Goal: Information Seeking & Learning: Find specific fact

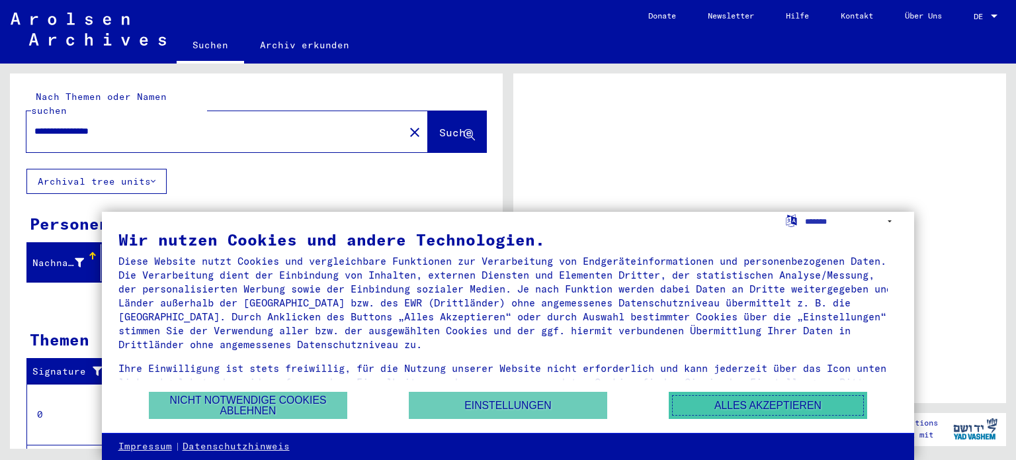
click at [705, 403] on button "Alles akzeptieren" at bounding box center [767, 404] width 198 height 27
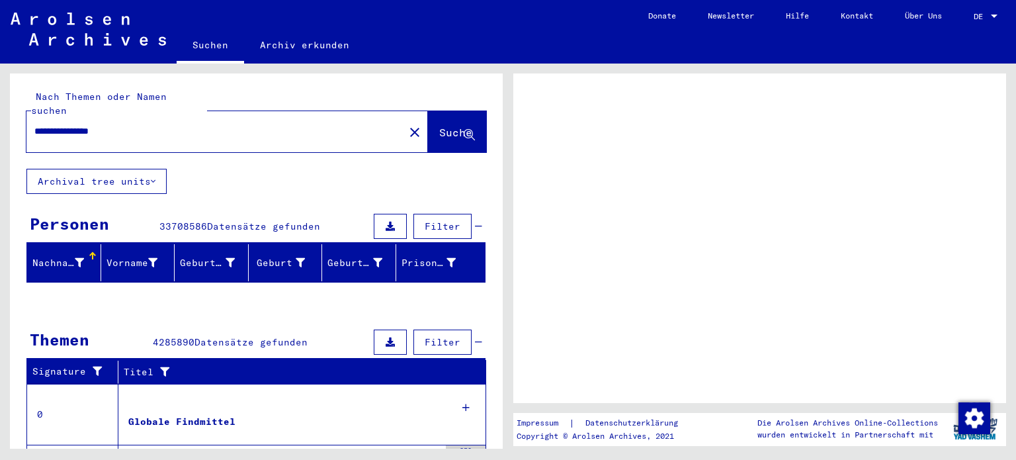
click at [439, 126] on span "Suche" at bounding box center [455, 132] width 33 height 13
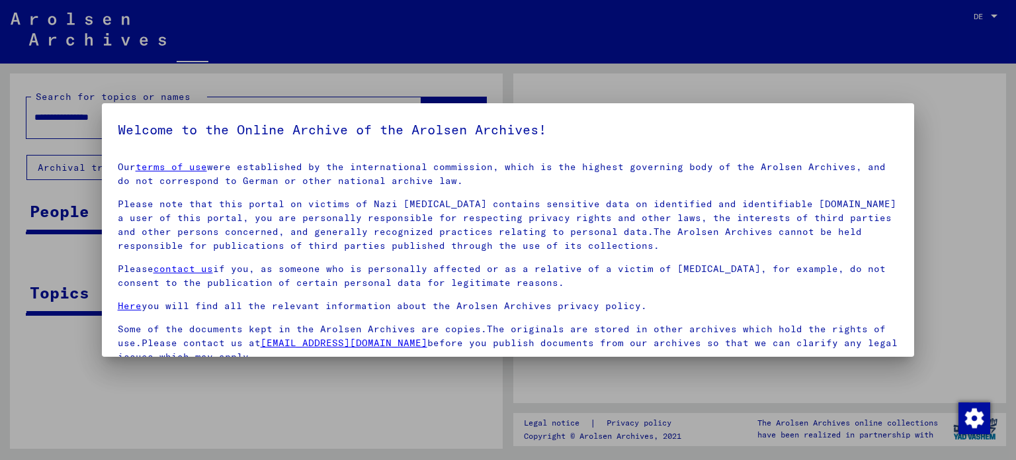
scroll to position [112, 0]
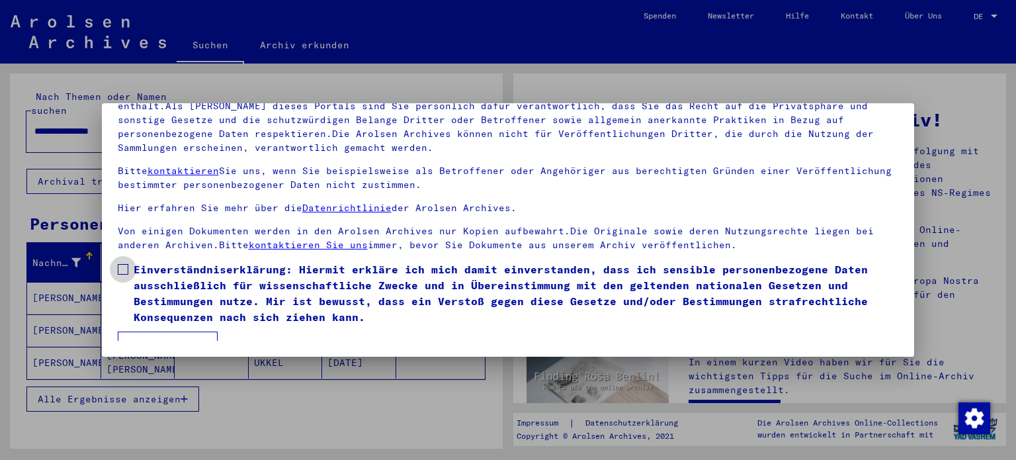
click at [126, 269] on span at bounding box center [123, 269] width 11 height 11
click at [155, 332] on button "Ich stimme zu" at bounding box center [168, 343] width 100 height 25
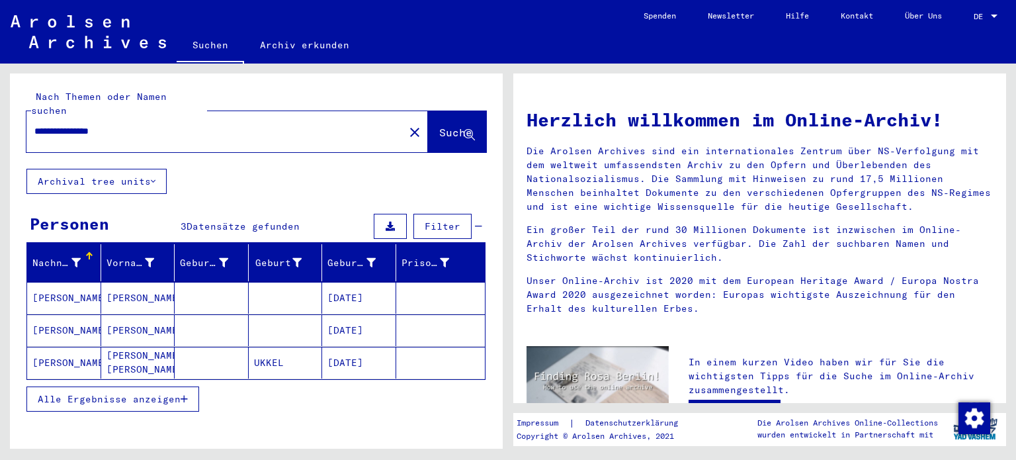
click at [90, 124] on input "**********" at bounding box center [211, 131] width 354 height 14
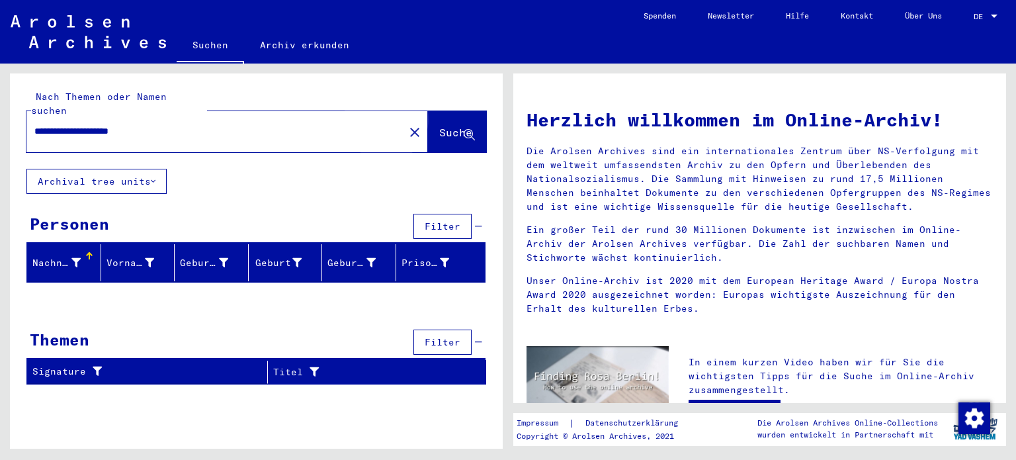
click at [439, 126] on span "Suche" at bounding box center [455, 132] width 33 height 13
drag, startPoint x: 79, startPoint y: 114, endPoint x: 206, endPoint y: 118, distance: 127.0
click at [200, 124] on input "**********" at bounding box center [211, 131] width 354 height 14
type input "********"
click at [439, 126] on span "Suche" at bounding box center [457, 133] width 36 height 14
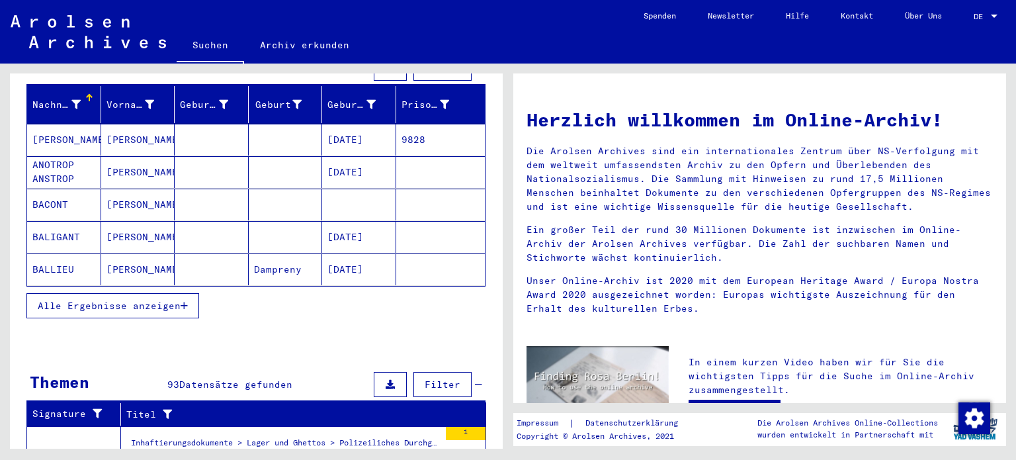
scroll to position [264, 0]
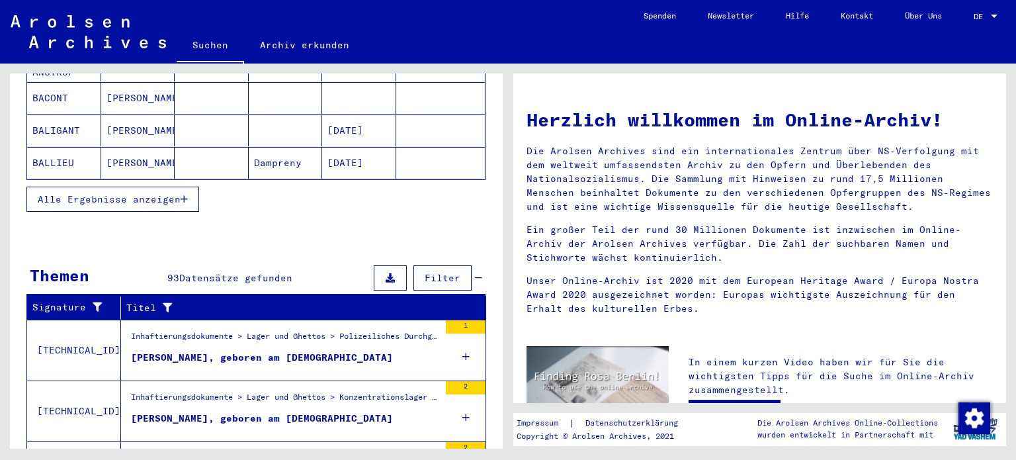
click at [72, 189] on button "Alle Ergebnisse anzeigen" at bounding box center [112, 198] width 173 height 25
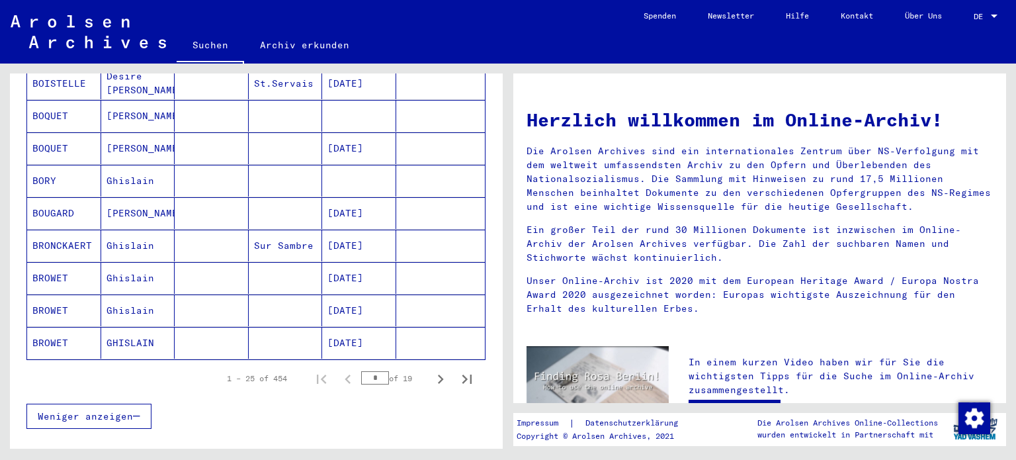
scroll to position [793, 0]
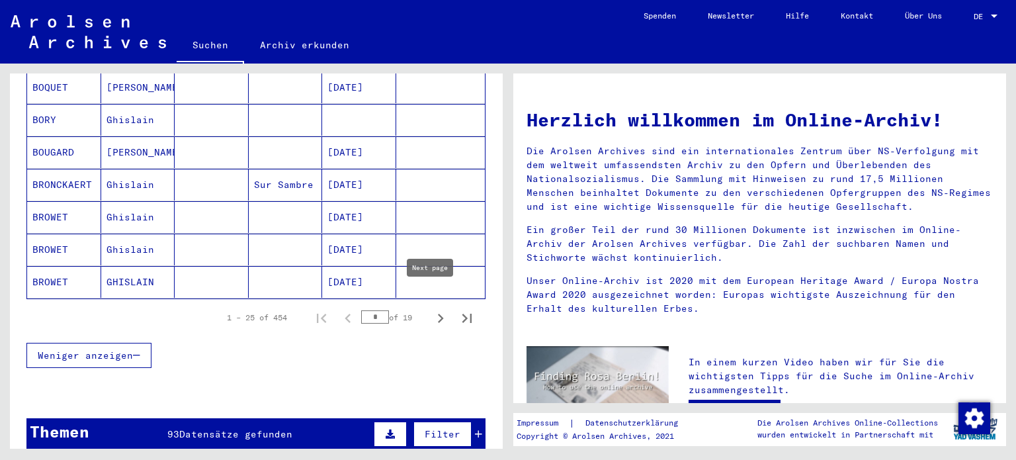
click at [431, 309] on icon "Next page" at bounding box center [440, 318] width 19 height 19
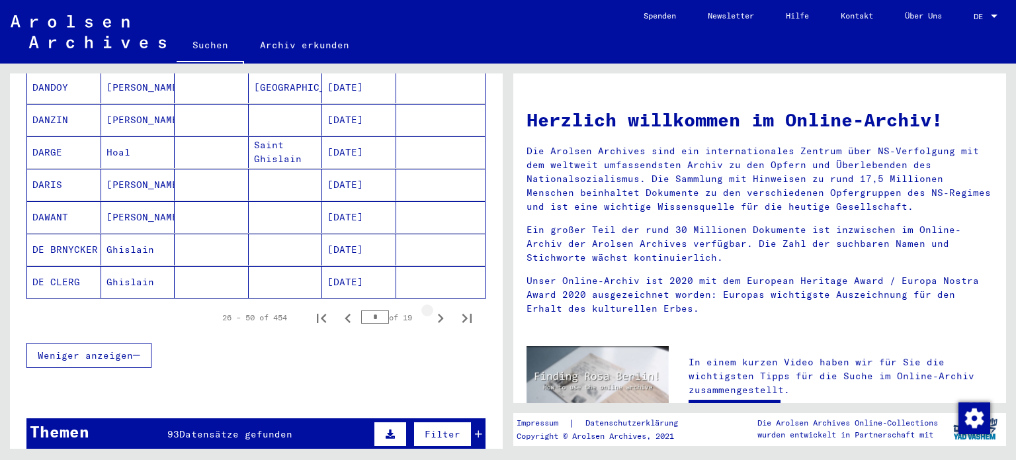
click at [431, 309] on icon "Next page" at bounding box center [440, 318] width 19 height 19
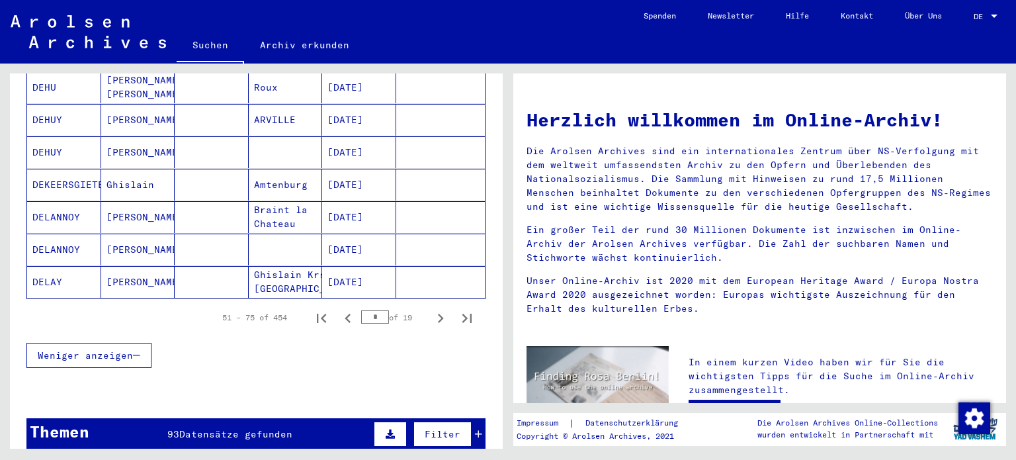
click at [431, 309] on icon "Next page" at bounding box center [440, 318] width 19 height 19
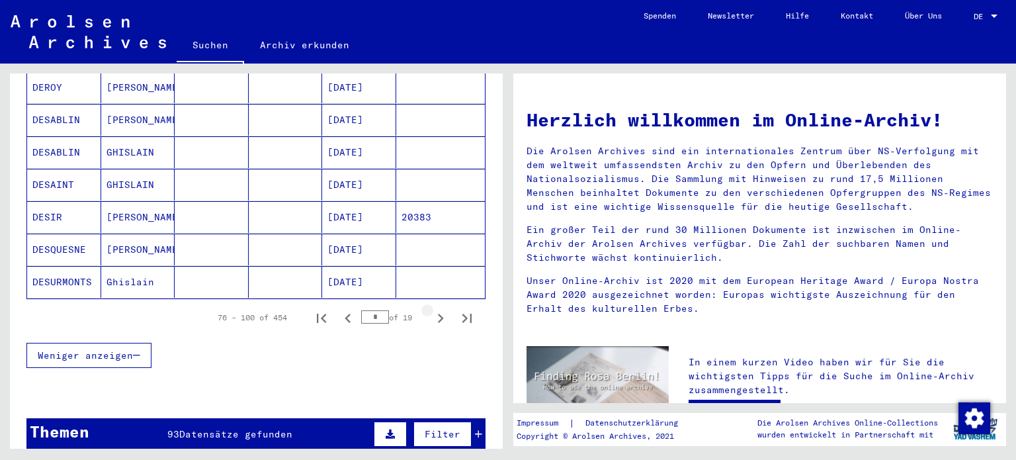
click at [431, 309] on icon "Next page" at bounding box center [440, 318] width 19 height 19
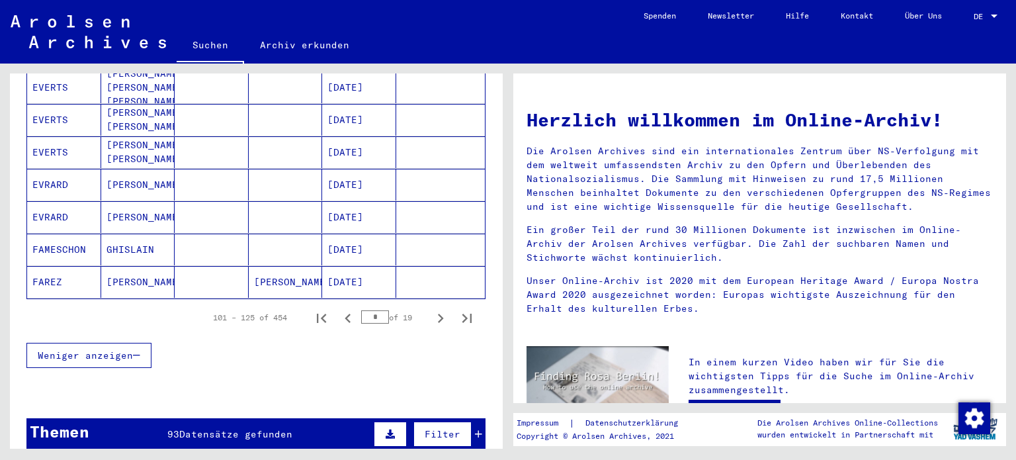
click at [431, 309] on icon "Next page" at bounding box center [440, 318] width 19 height 19
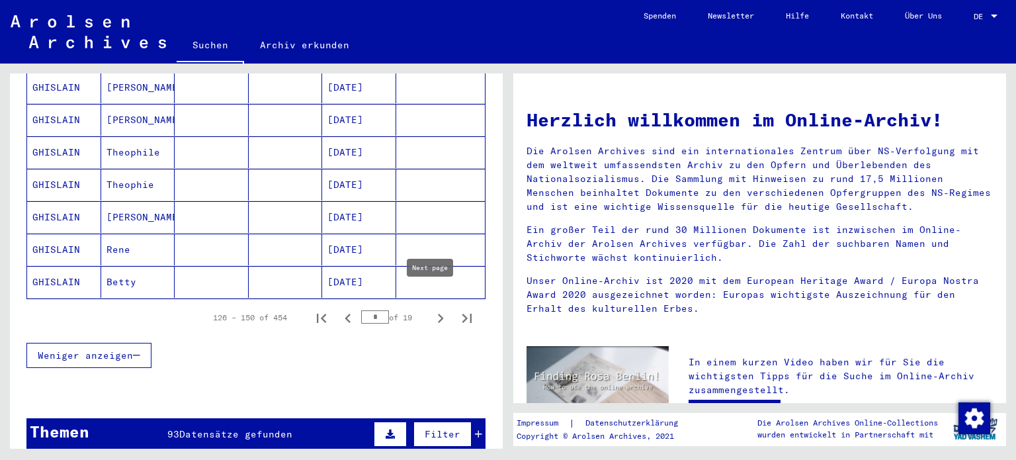
click at [431, 309] on icon "Next page" at bounding box center [440, 318] width 19 height 19
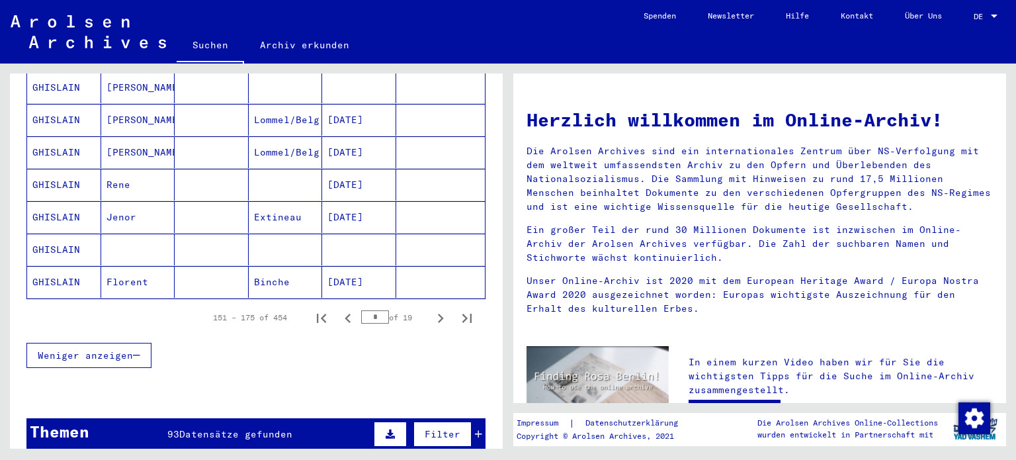
scroll to position [661, 0]
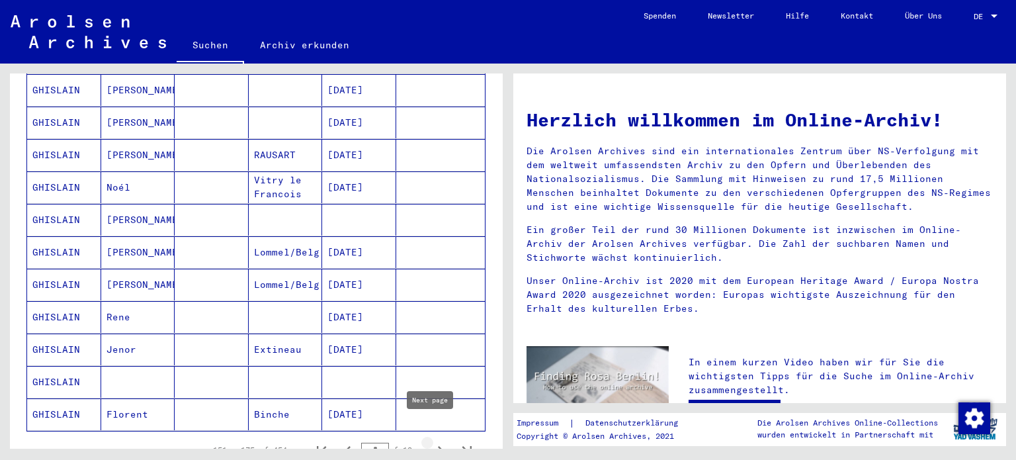
click at [438, 446] on icon "Next page" at bounding box center [441, 450] width 6 height 9
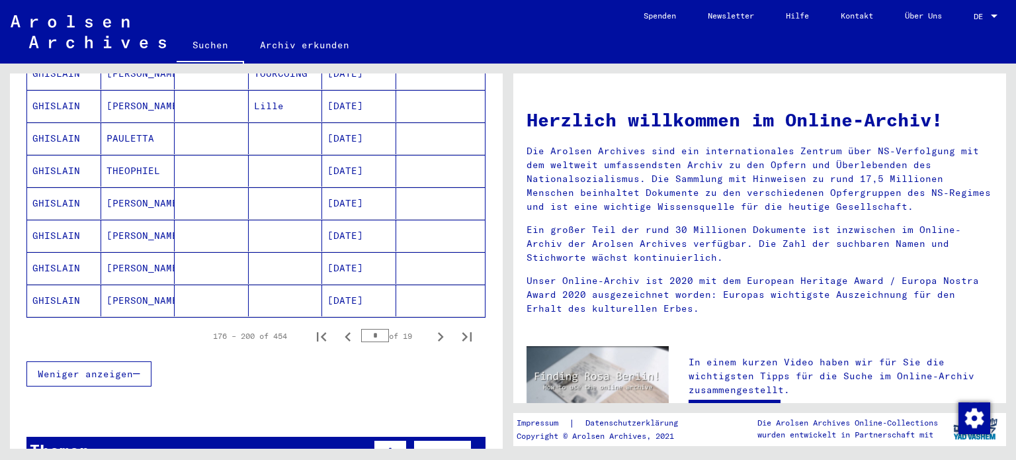
scroll to position [793, 0]
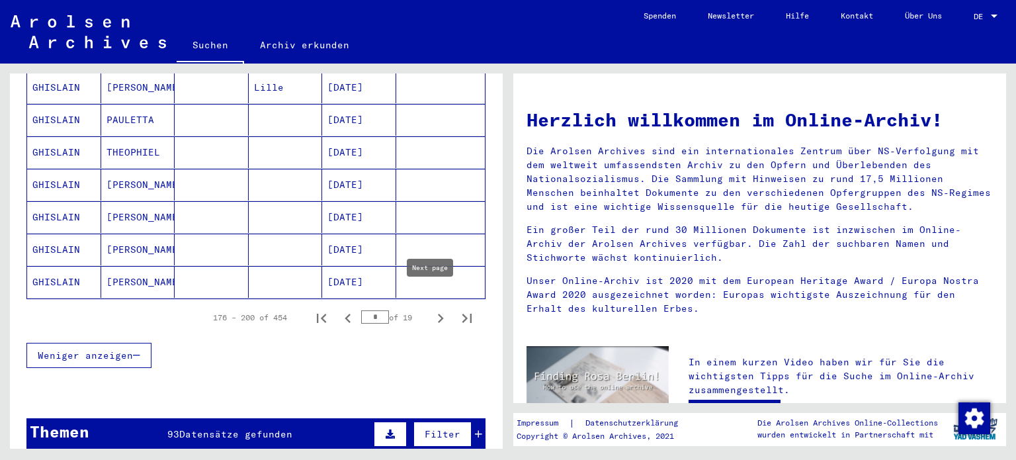
click at [432, 309] on icon "Next page" at bounding box center [440, 318] width 19 height 19
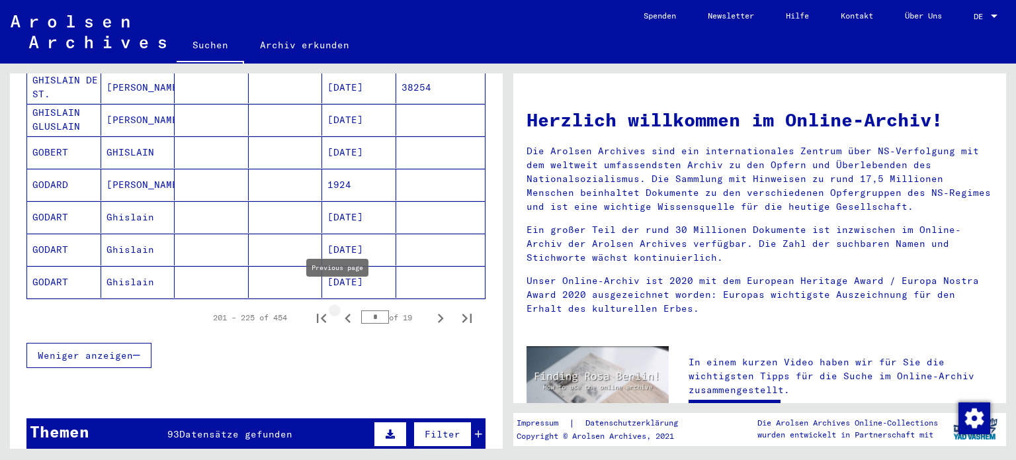
click at [340, 309] on icon "Previous page" at bounding box center [348, 318] width 19 height 19
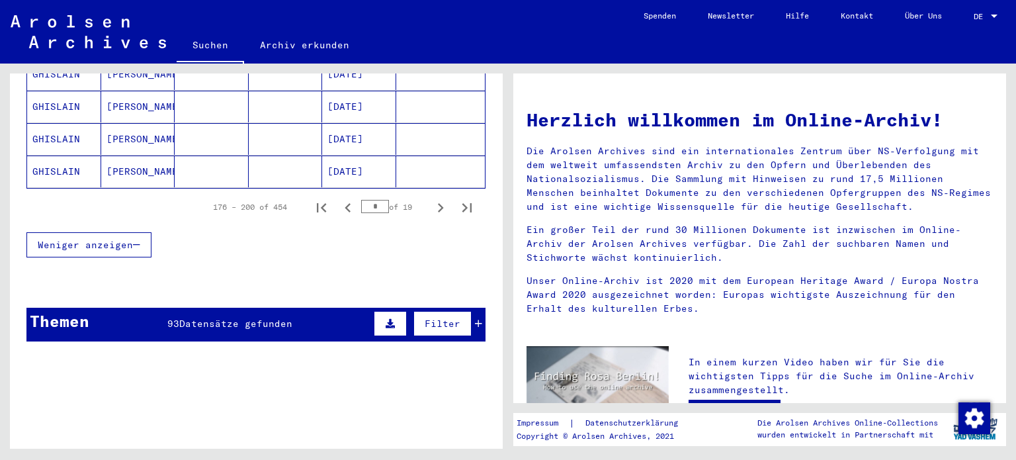
scroll to position [926, 0]
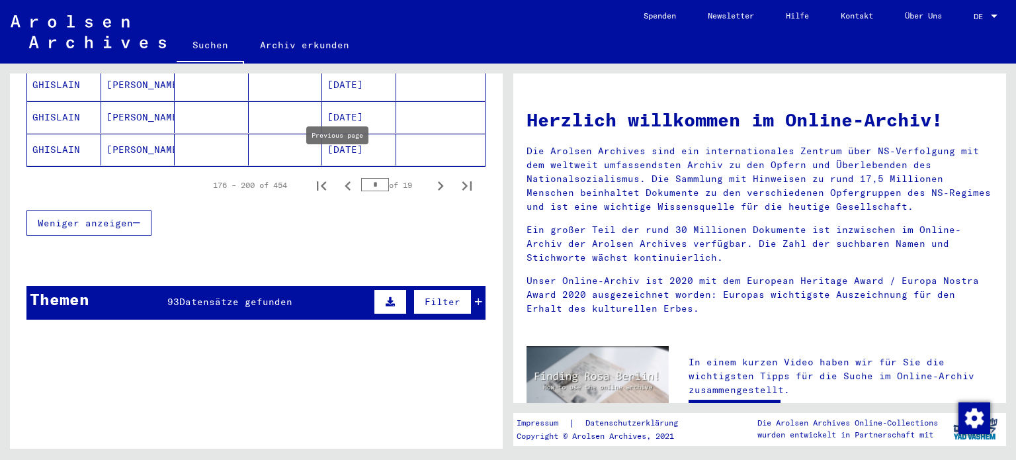
click at [339, 177] on icon "Previous page" at bounding box center [348, 186] width 19 height 19
click at [344, 181] on icon "Previous page" at bounding box center [347, 185] width 6 height 9
click at [339, 177] on icon "Previous page" at bounding box center [348, 186] width 19 height 19
type input "*"
